Goal: Task Accomplishment & Management: Use online tool/utility

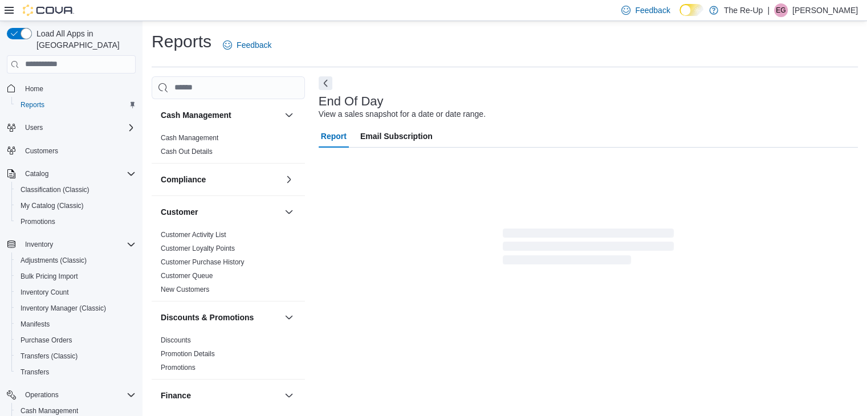
scroll to position [4, 0]
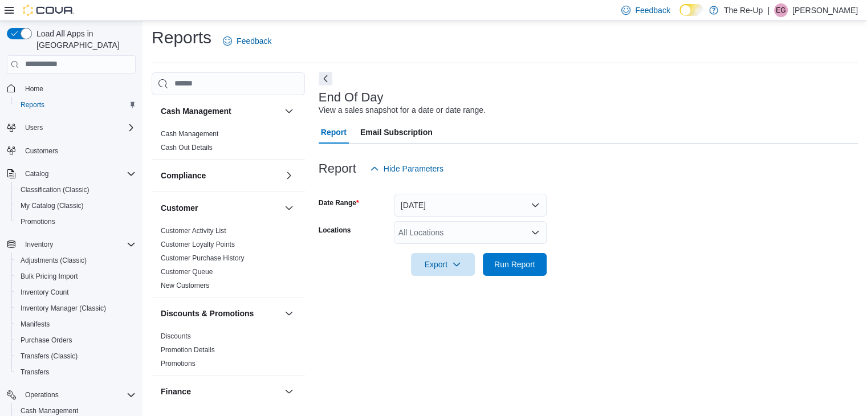
click at [329, 77] on button "Next" at bounding box center [326, 79] width 14 height 14
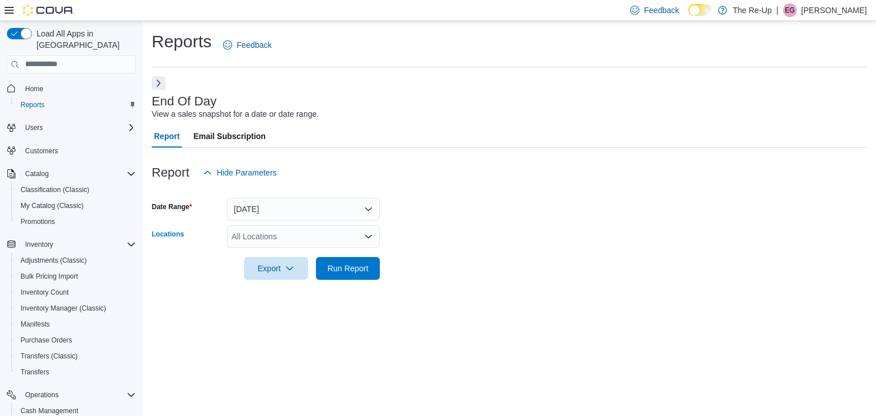
click at [310, 240] on div "All Locations" at bounding box center [303, 236] width 153 height 23
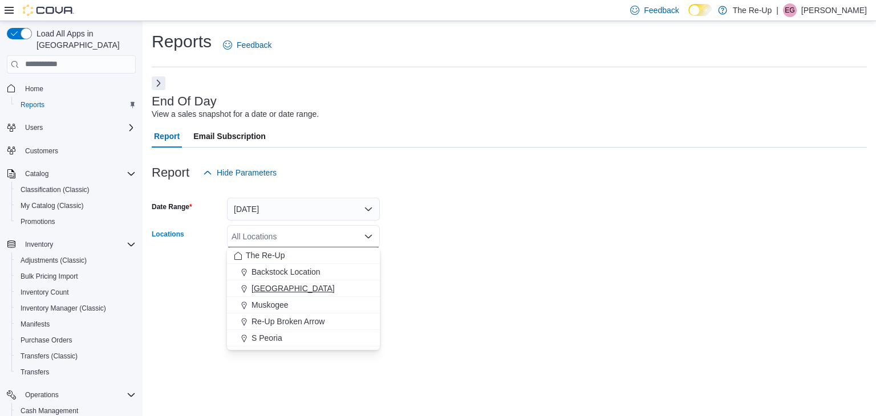
click at [278, 288] on span "[GEOGRAPHIC_DATA]" at bounding box center [292, 288] width 83 height 11
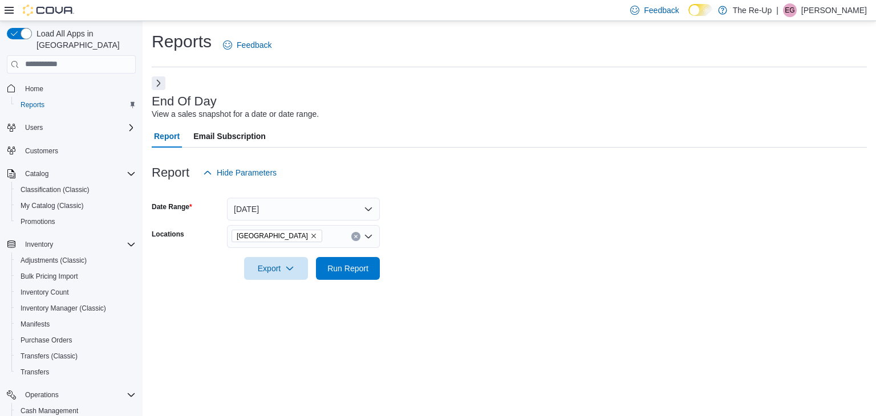
click at [420, 293] on div at bounding box center [509, 287] width 715 height 14
click at [365, 270] on span "Run Report" at bounding box center [347, 267] width 41 height 11
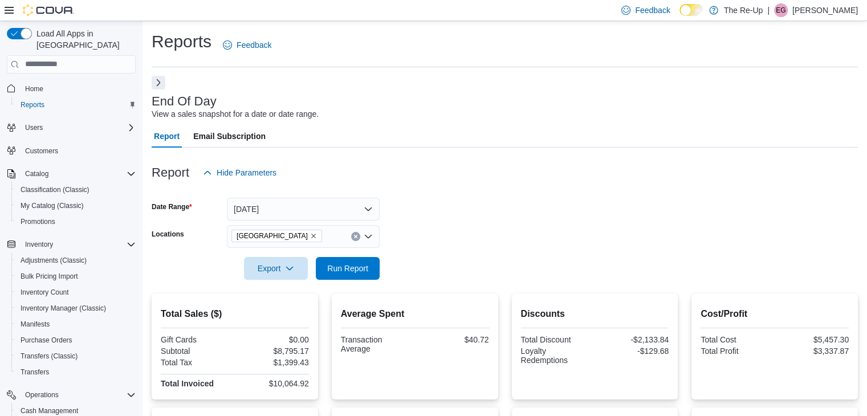
click at [161, 87] on button "Next" at bounding box center [159, 83] width 14 height 14
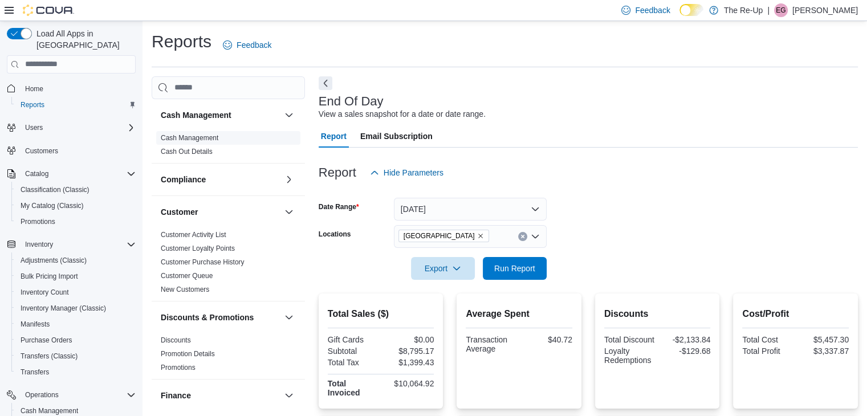
click at [197, 139] on link "Cash Management" at bounding box center [190, 138] width 58 height 8
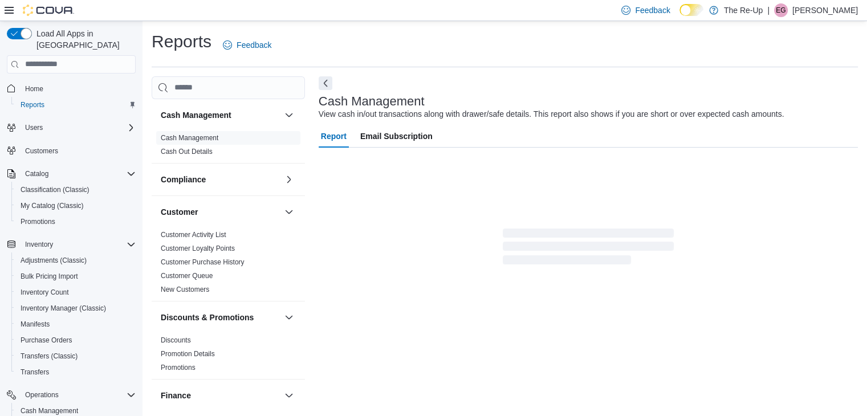
click at [338, 79] on div "Cash Management View cash in/out transactions along with drawer/safe details. T…" at bounding box center [588, 243] width 539 height 335
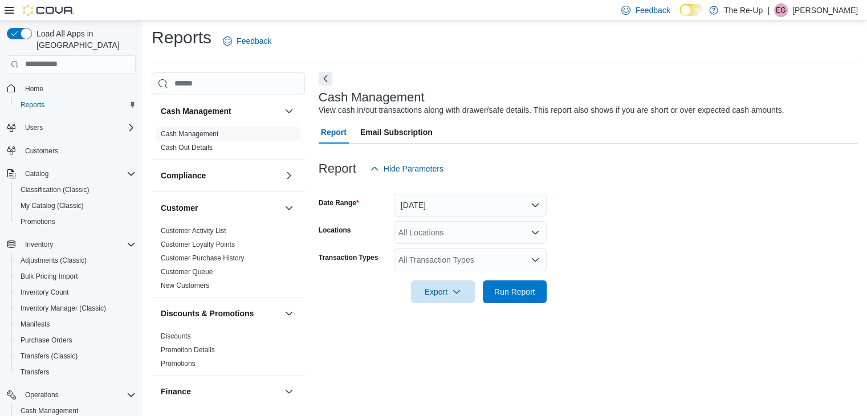
click at [328, 80] on button "Next" at bounding box center [326, 79] width 14 height 14
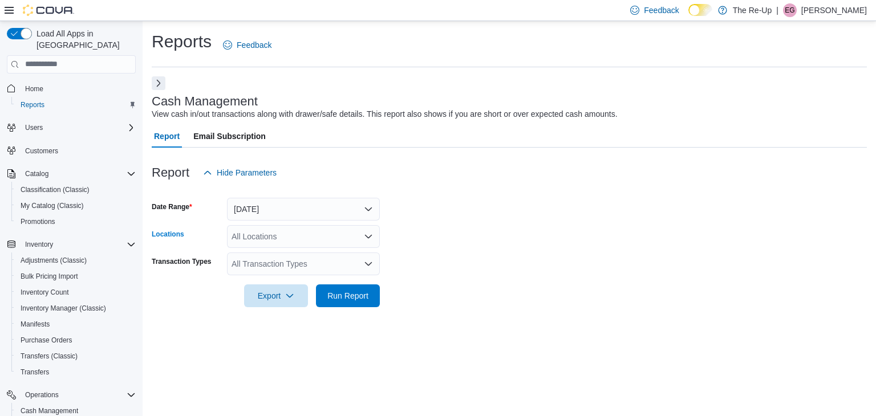
click at [273, 231] on div "All Locations" at bounding box center [303, 236] width 153 height 23
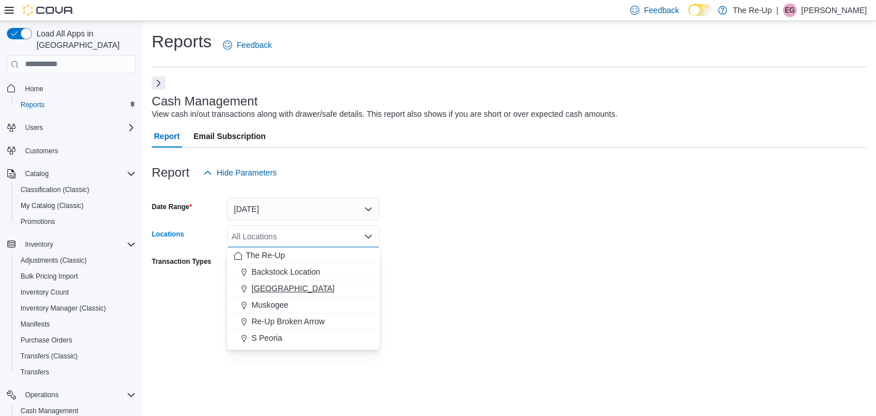
click at [260, 290] on span "[GEOGRAPHIC_DATA]" at bounding box center [292, 288] width 83 height 11
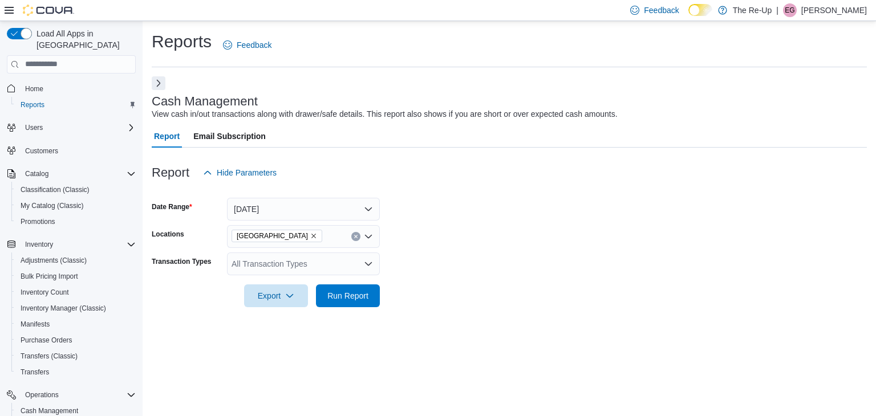
click at [401, 293] on form "Date Range [DATE] Locations [GEOGRAPHIC_DATA] Transaction Types All Transaction…" at bounding box center [509, 245] width 715 height 123
click at [355, 295] on span "Run Report" at bounding box center [347, 295] width 41 height 11
